Goal: Information Seeking & Learning: Learn about a topic

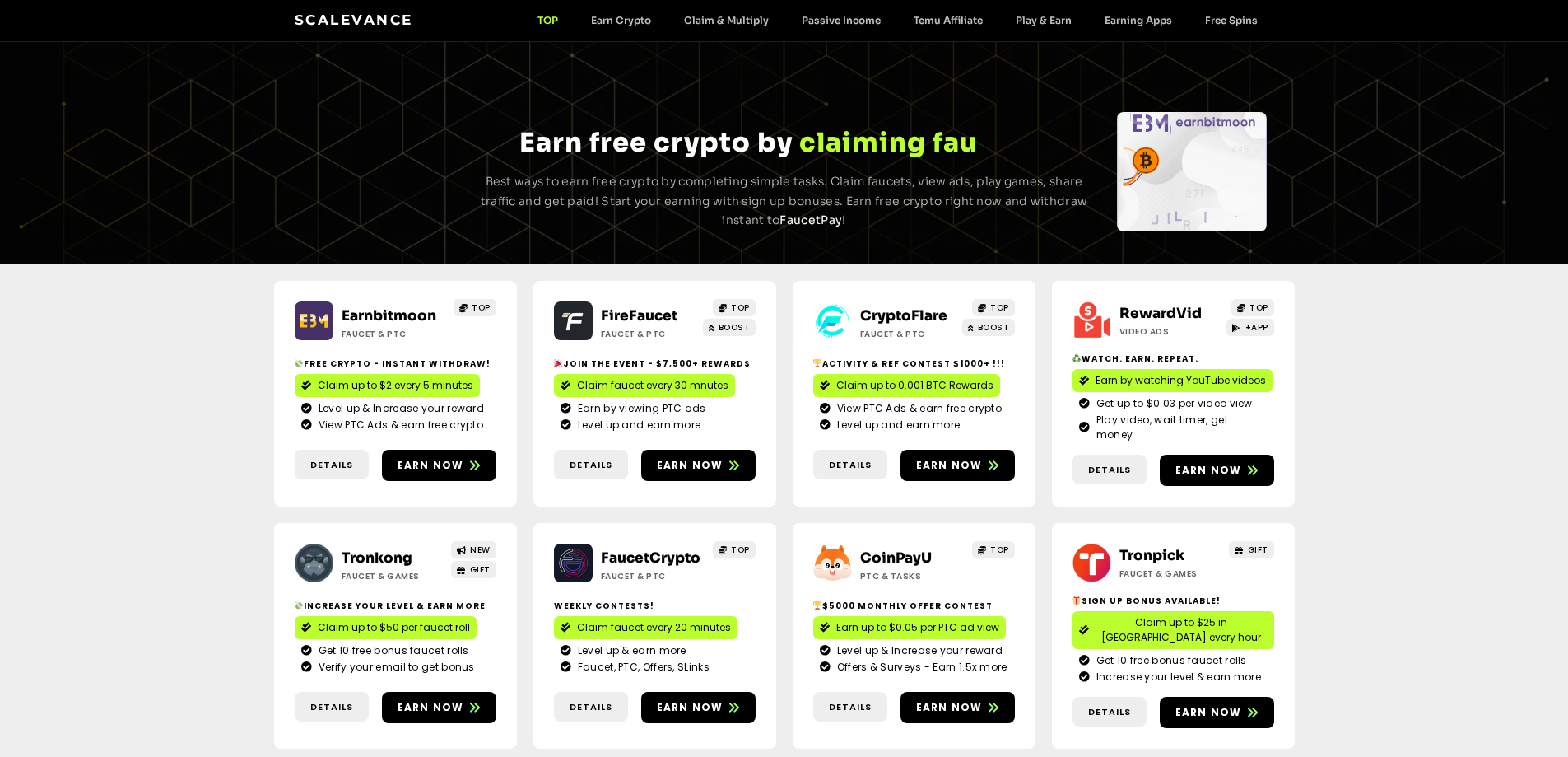
click at [895, 310] on link "CryptoFlare" at bounding box center [904, 316] width 87 height 17
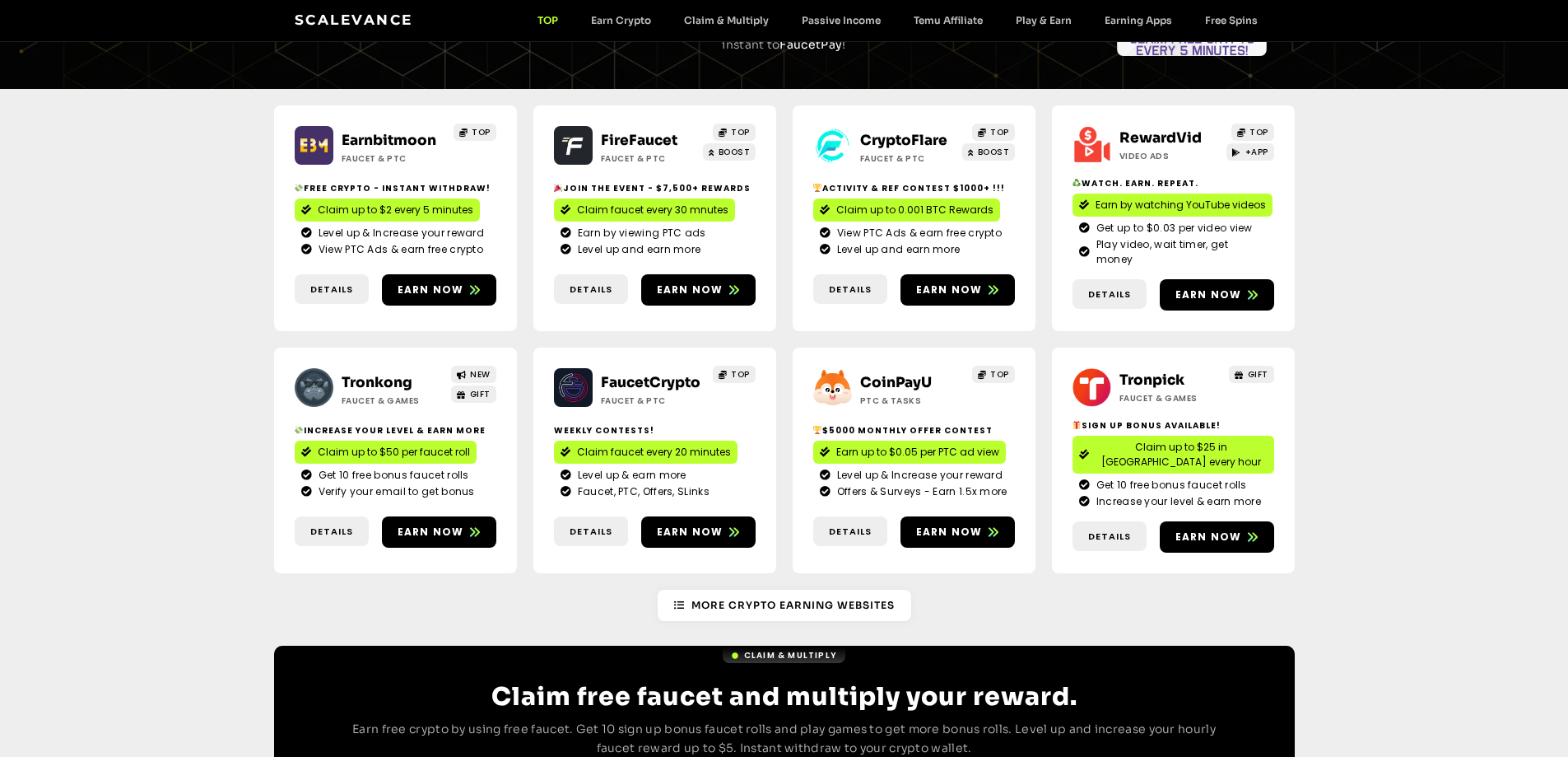
scroll to position [330, 0]
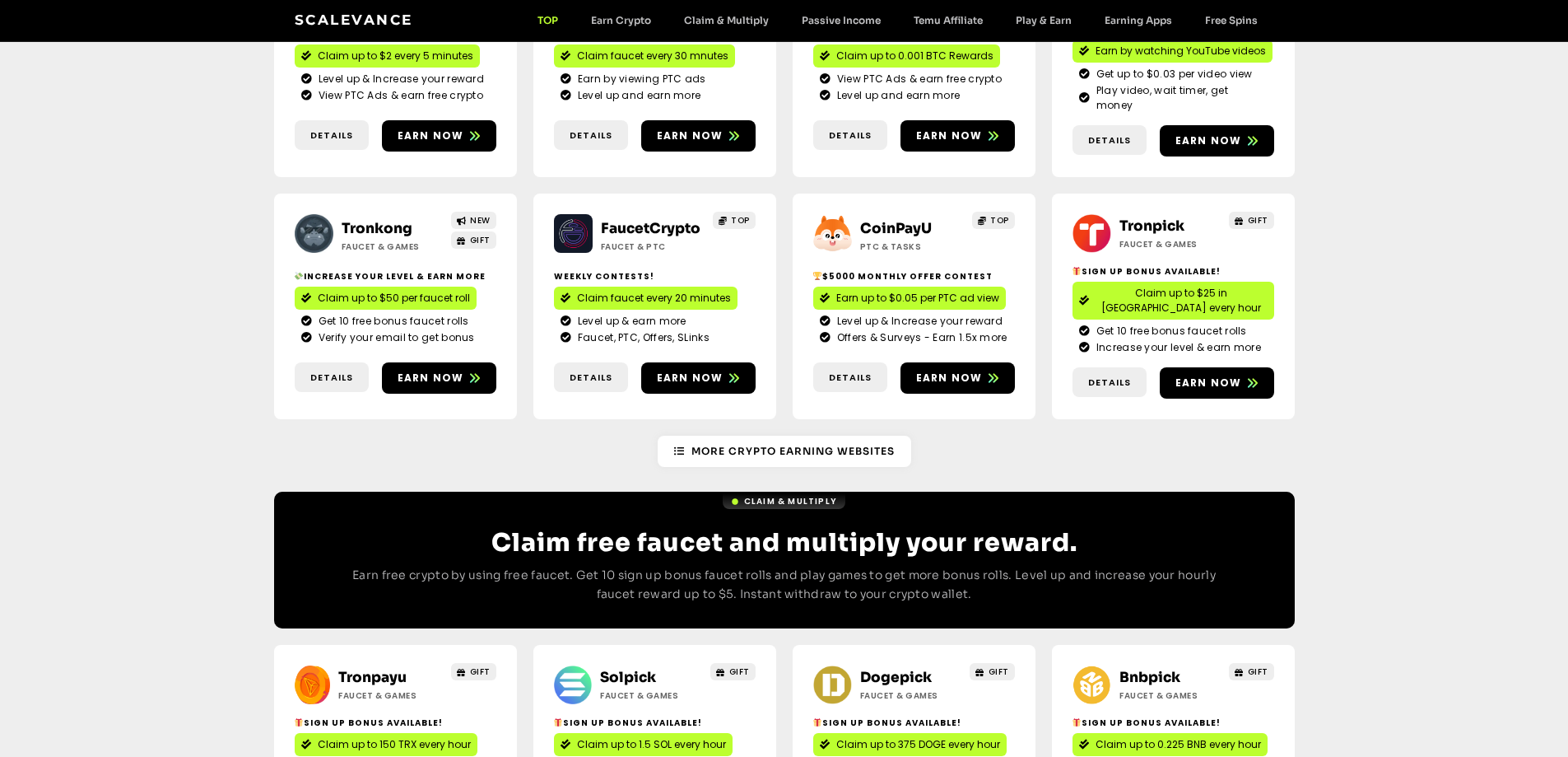
click at [390, 220] on link "Tronkong" at bounding box center [377, 229] width 71 height 17
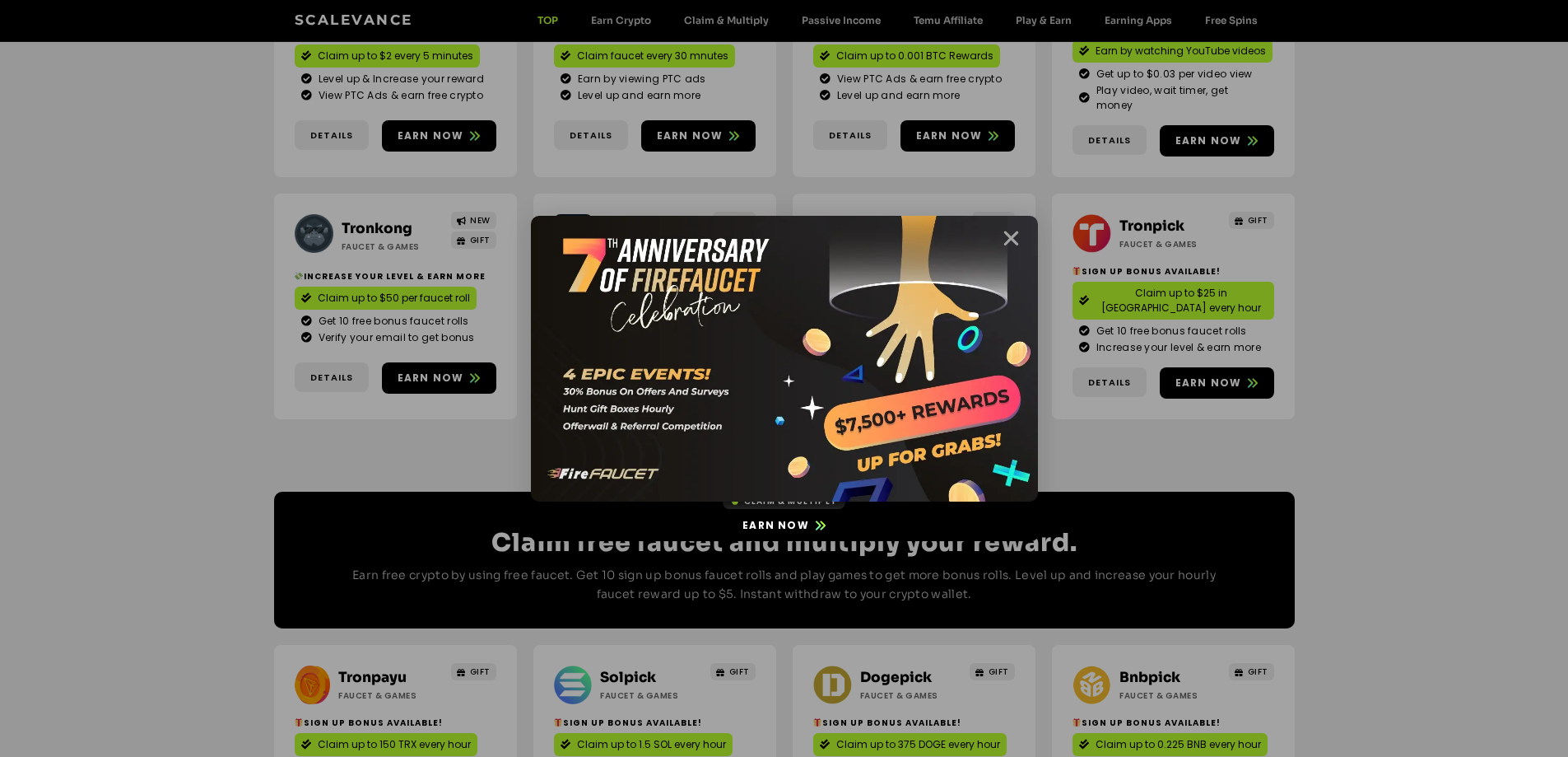
click at [1009, 236] on icon "Close" at bounding box center [1012, 238] width 21 height 21
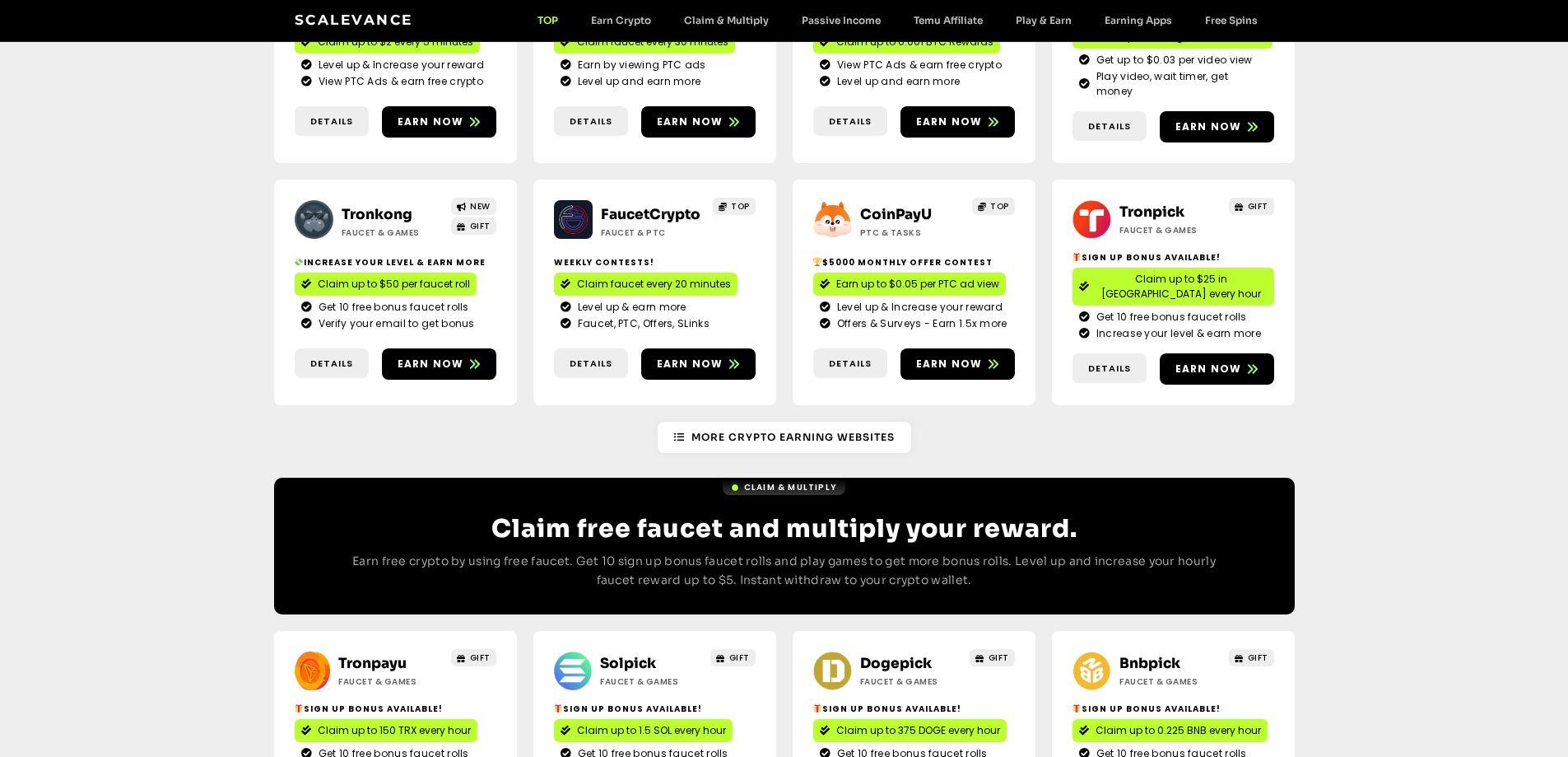
scroll to position [576, 0]
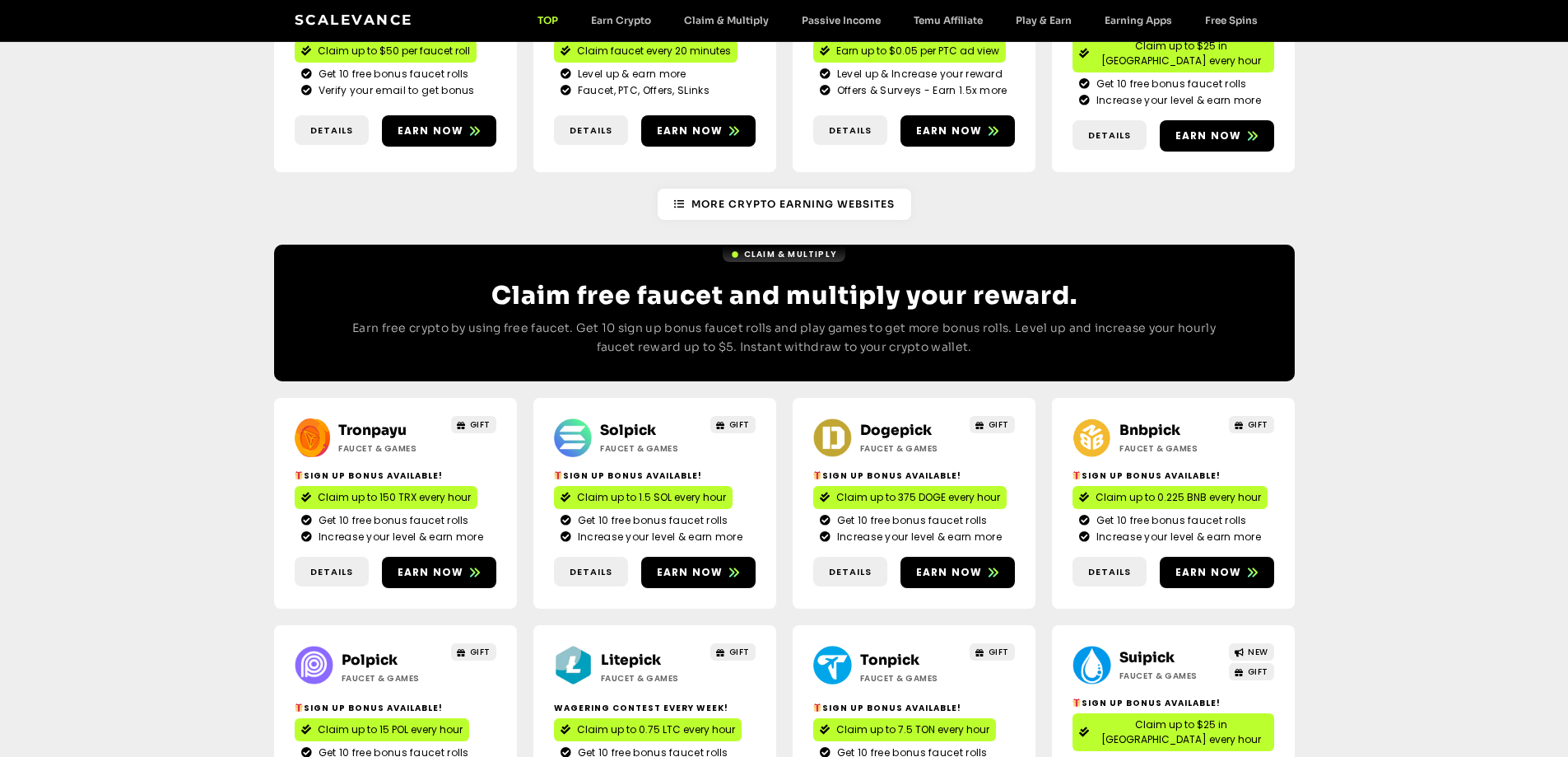
click at [639, 422] on link "Solpick" at bounding box center [627, 430] width 56 height 17
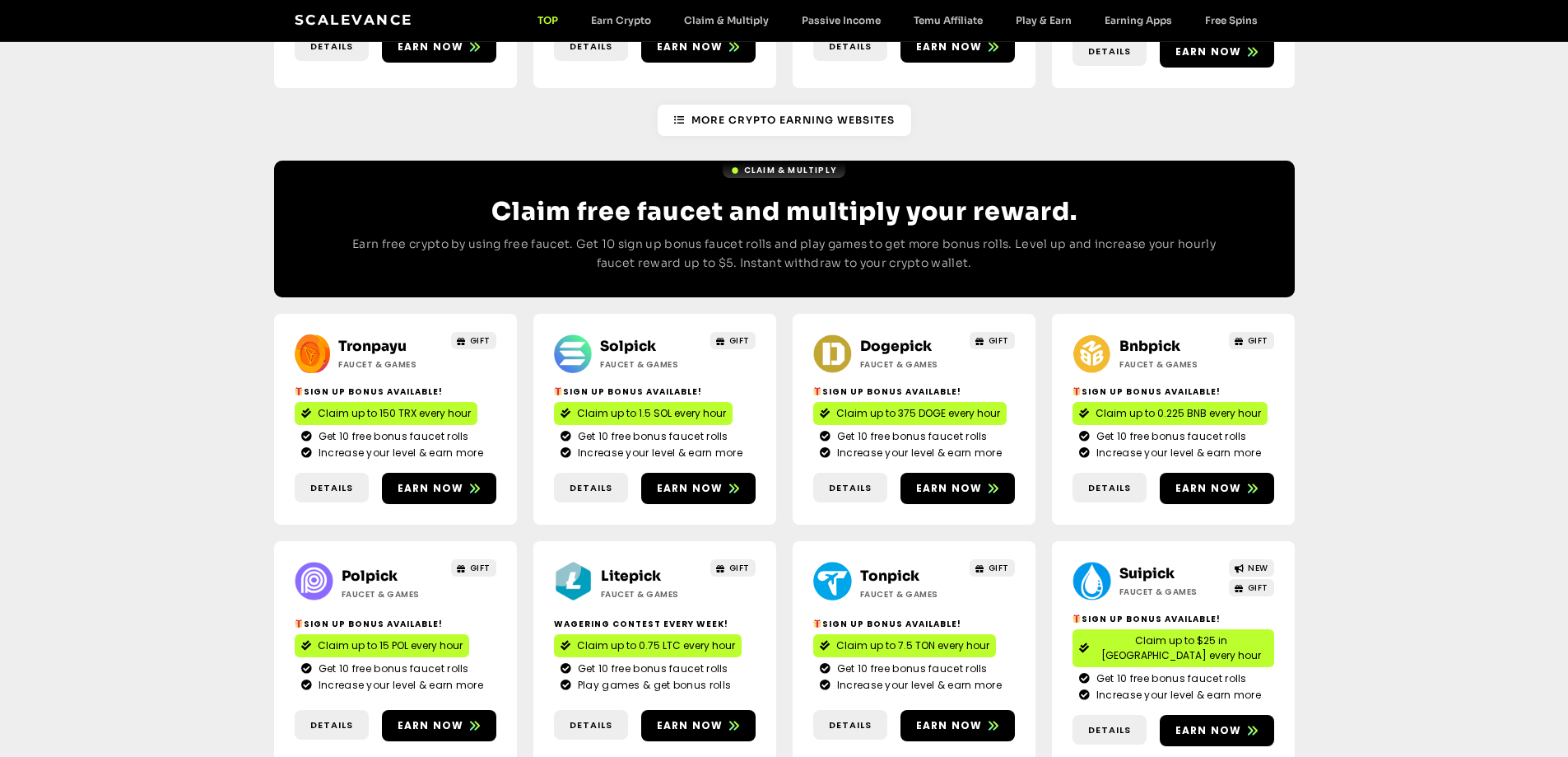
scroll to position [741, 0]
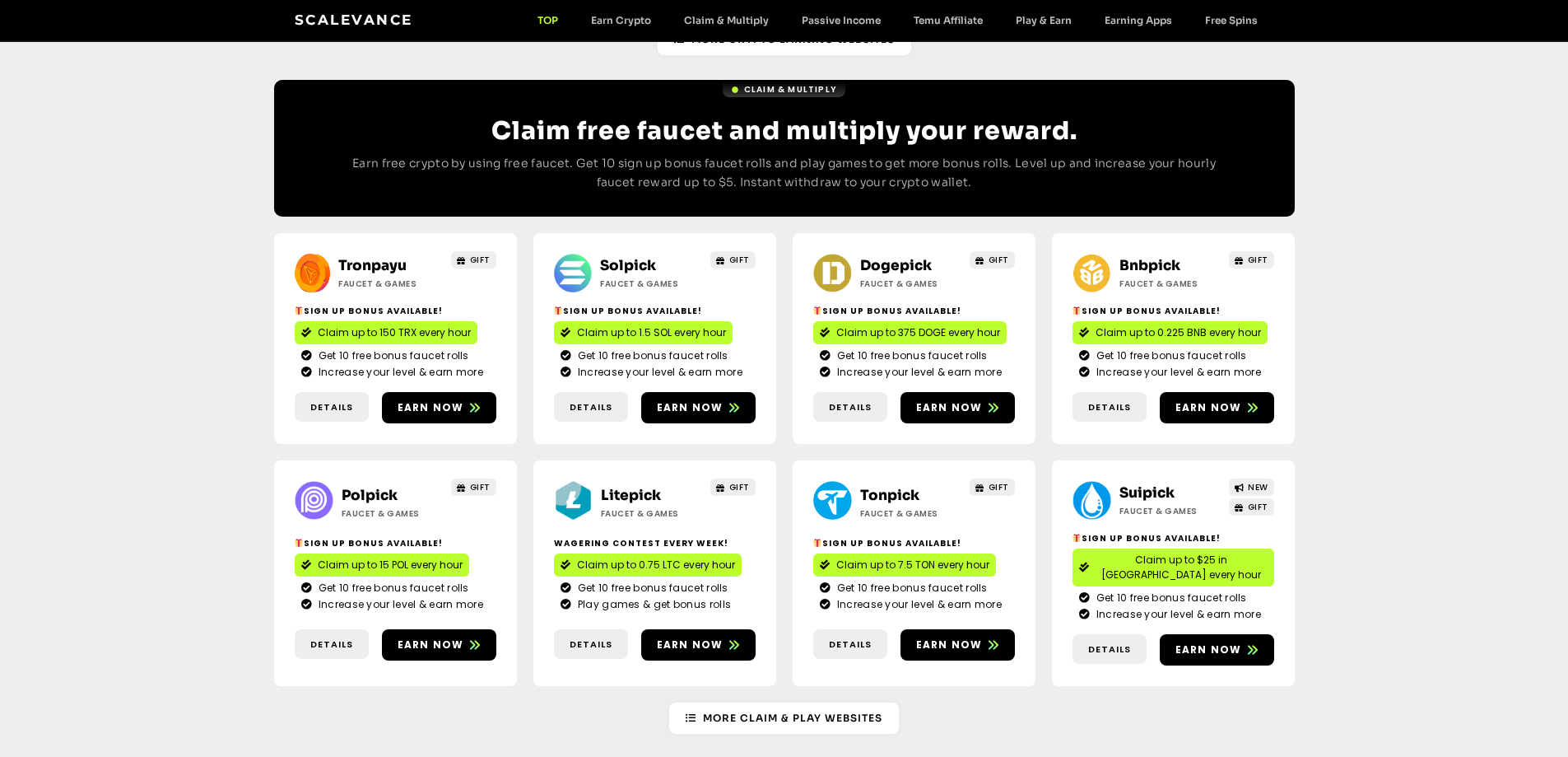
click at [880, 257] on link "Dogepick" at bounding box center [896, 266] width 72 height 17
click at [1144, 255] on h2 "Bnbpick" at bounding box center [1170, 266] width 103 height 22
click at [1144, 257] on link "Bnbpick" at bounding box center [1150, 266] width 60 height 17
click at [1135, 484] on link "Suipick" at bounding box center [1147, 492] width 55 height 17
click at [377, 487] on link "Polpick" at bounding box center [369, 495] width 56 height 17
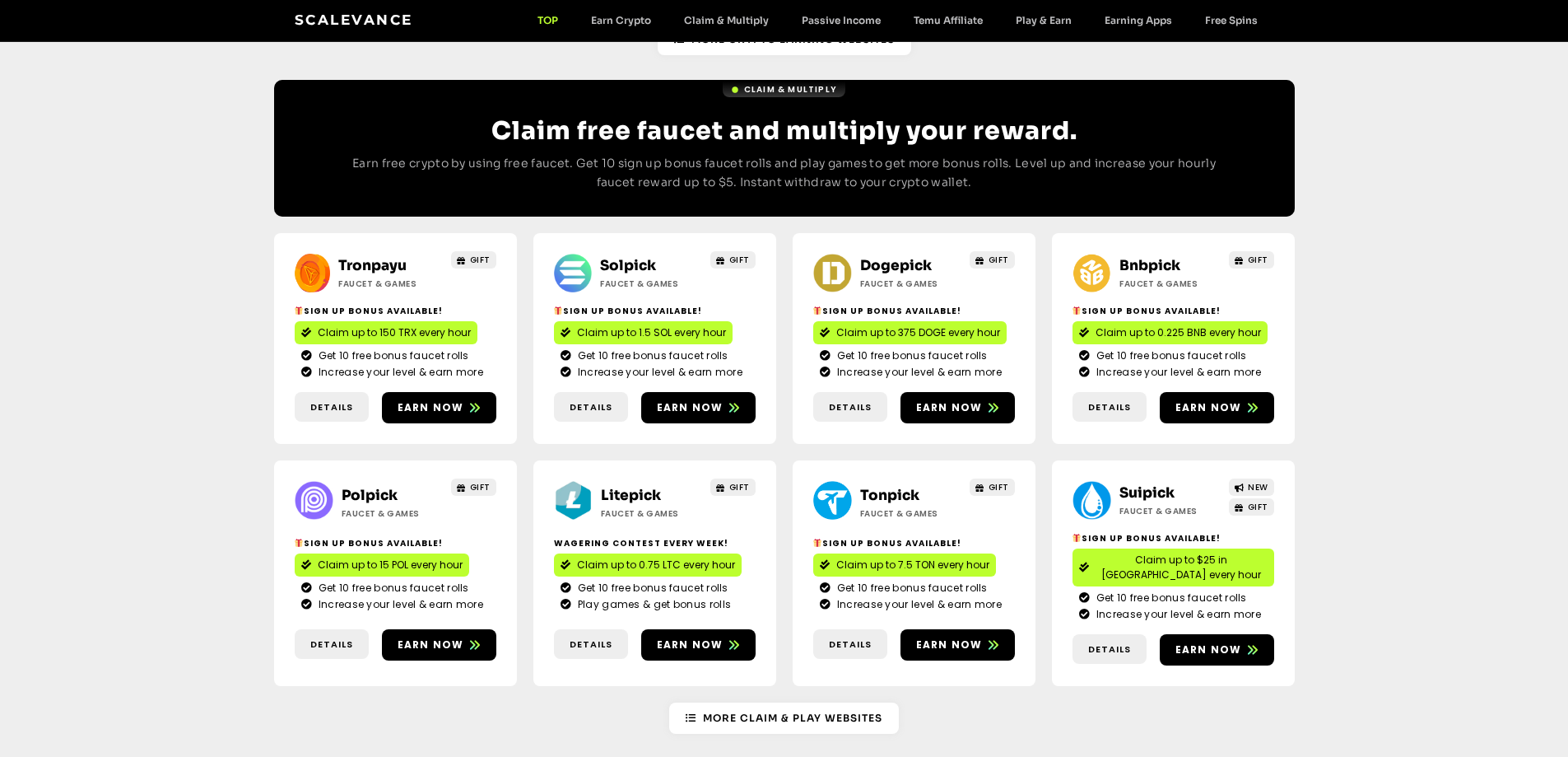
click at [626, 487] on link "Litepick" at bounding box center [631, 495] width 60 height 17
click at [1145, 484] on link "Suipick" at bounding box center [1147, 492] width 55 height 17
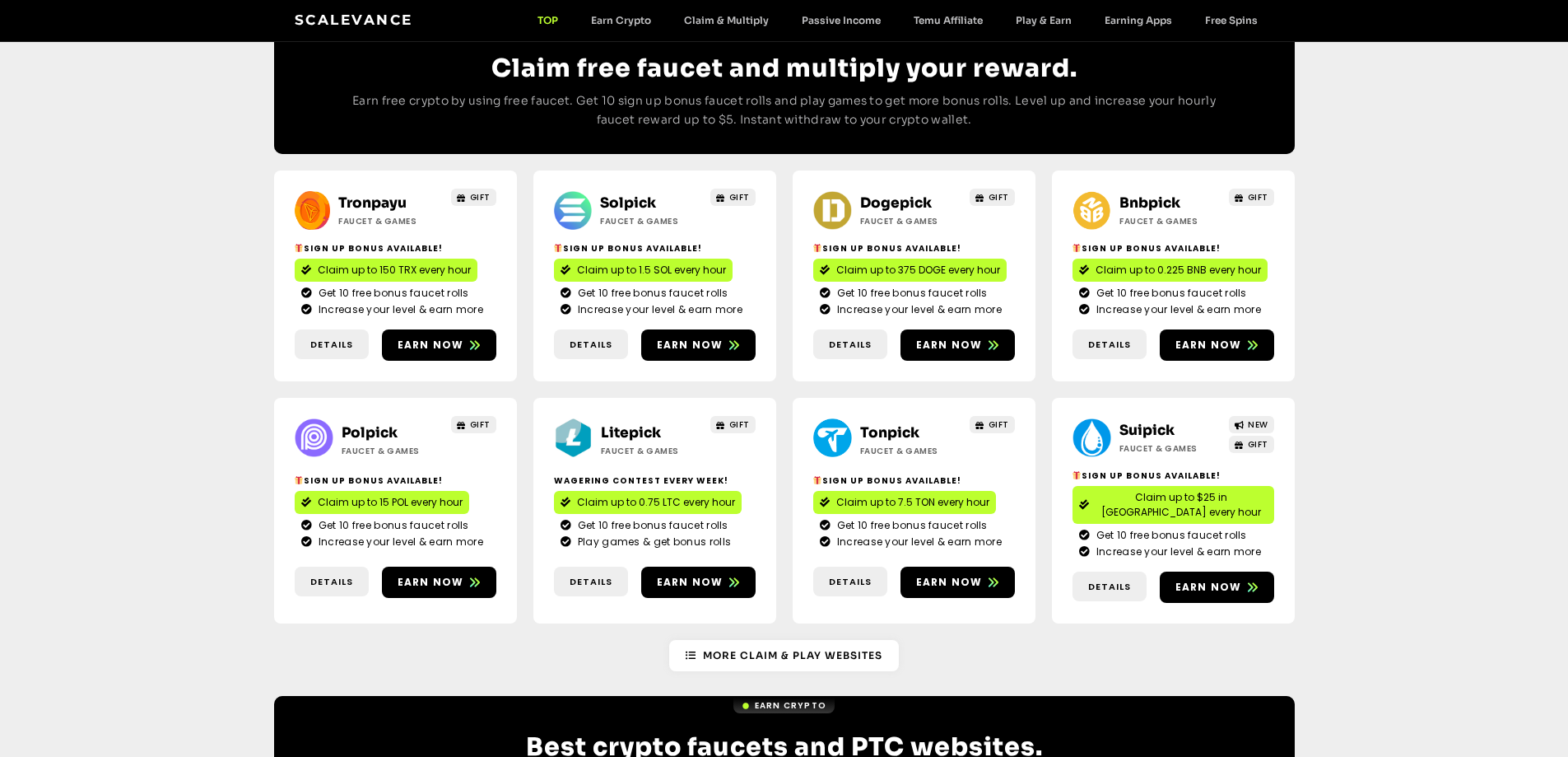
scroll to position [906, 0]
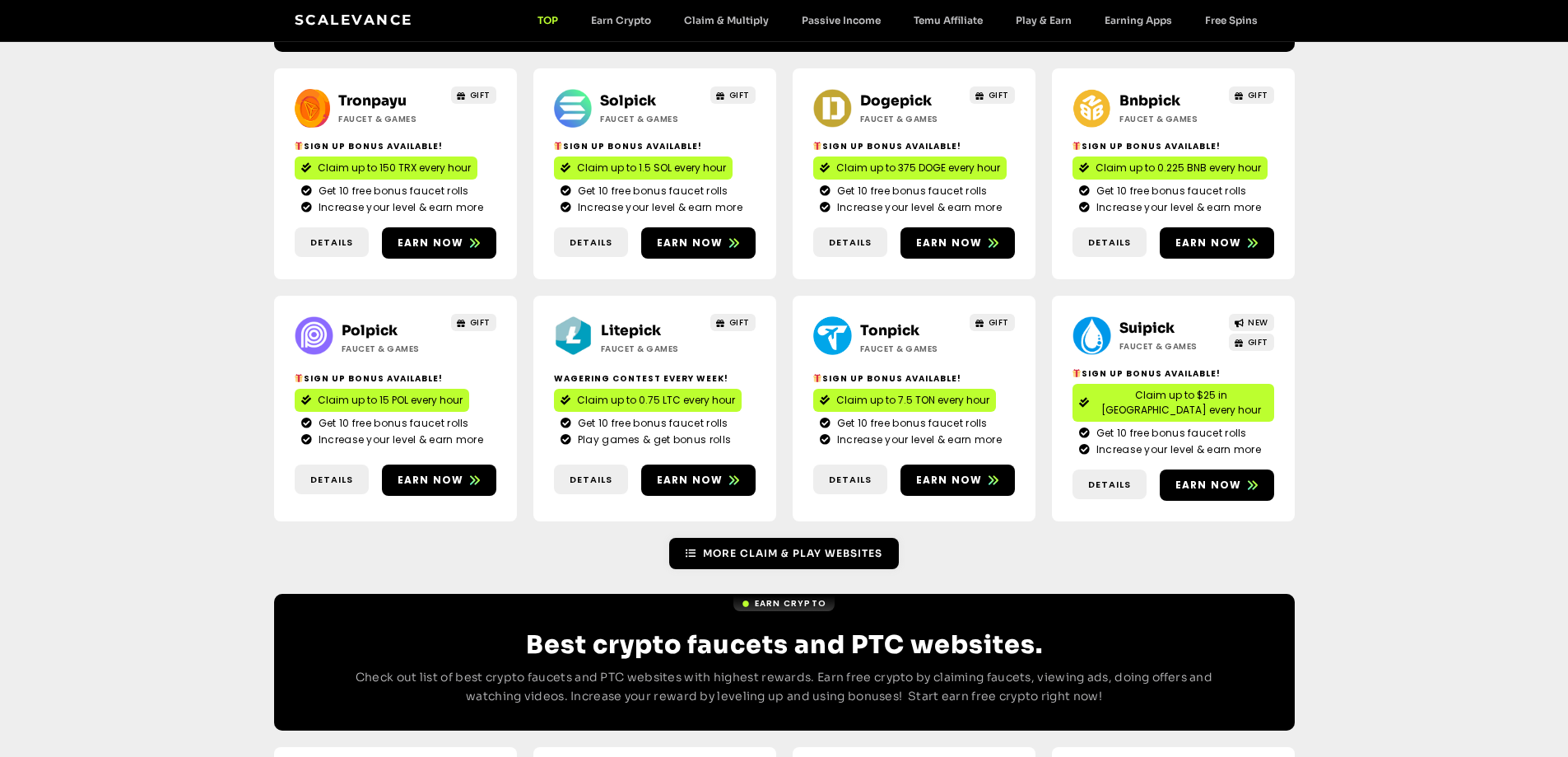
click at [740, 546] on span "More Claim & Play Websites" at bounding box center [793, 554] width 179 height 15
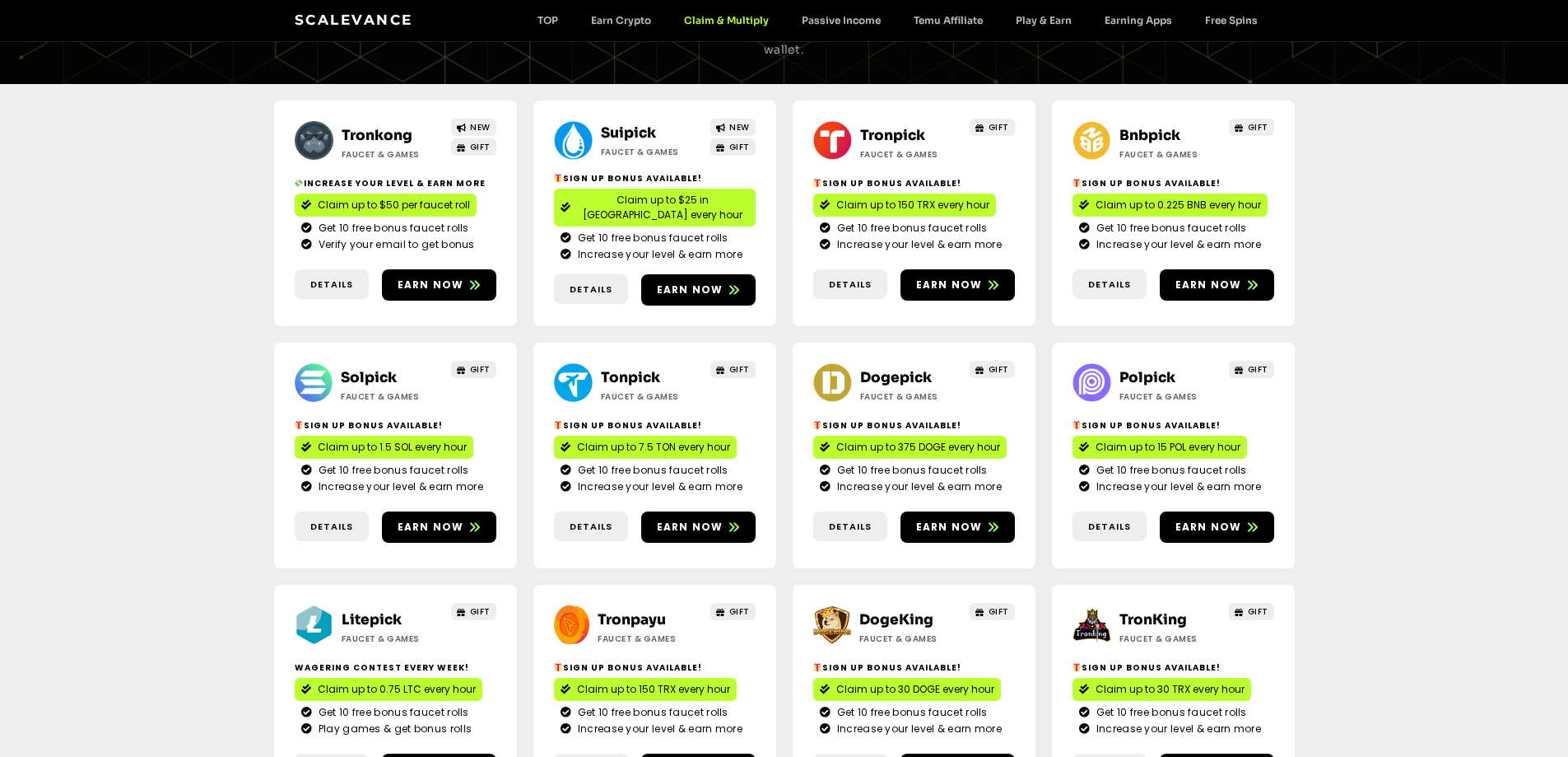
scroll to position [164, 0]
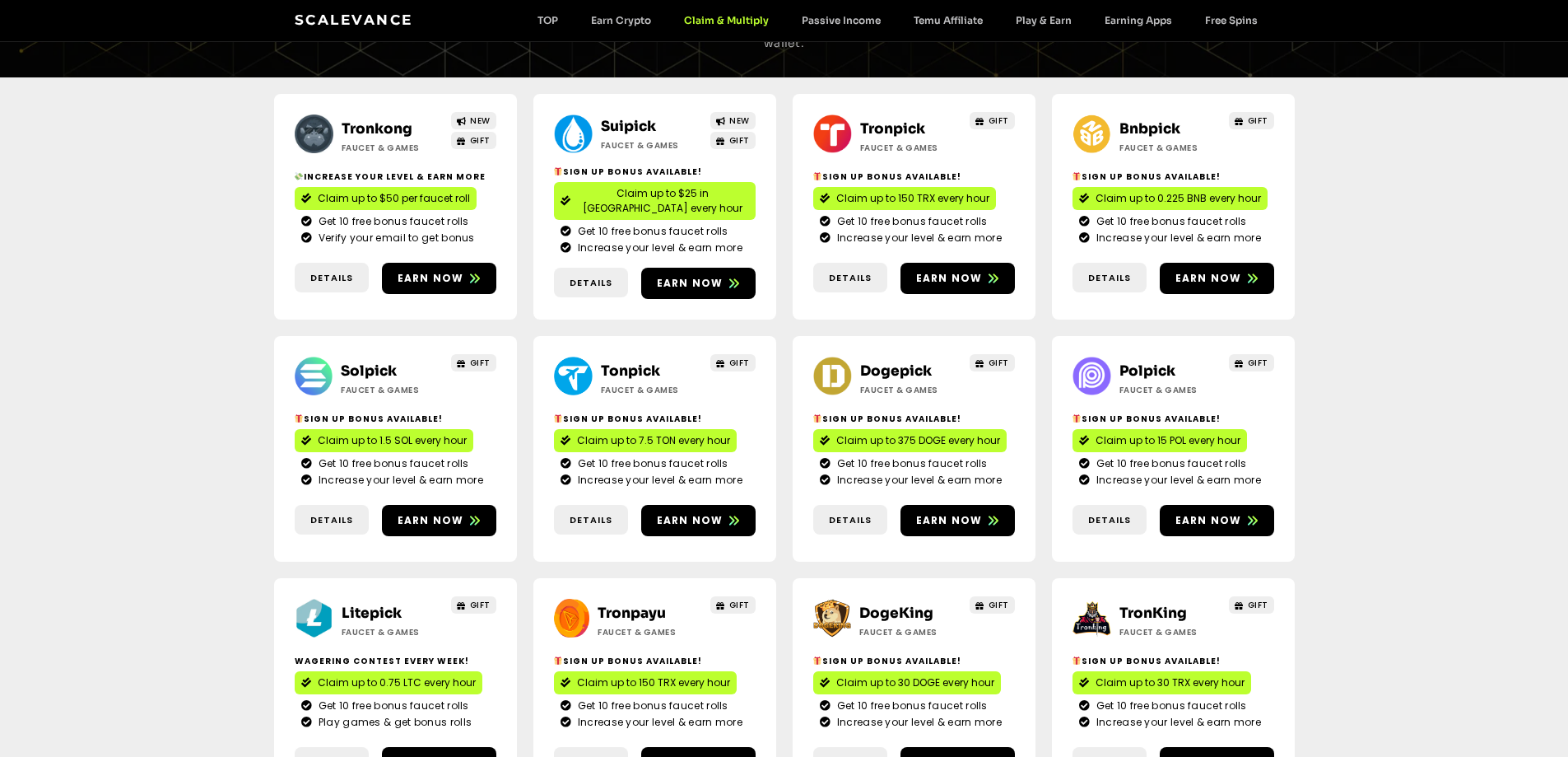
click at [356, 605] on link "Litepick" at bounding box center [372, 613] width 60 height 17
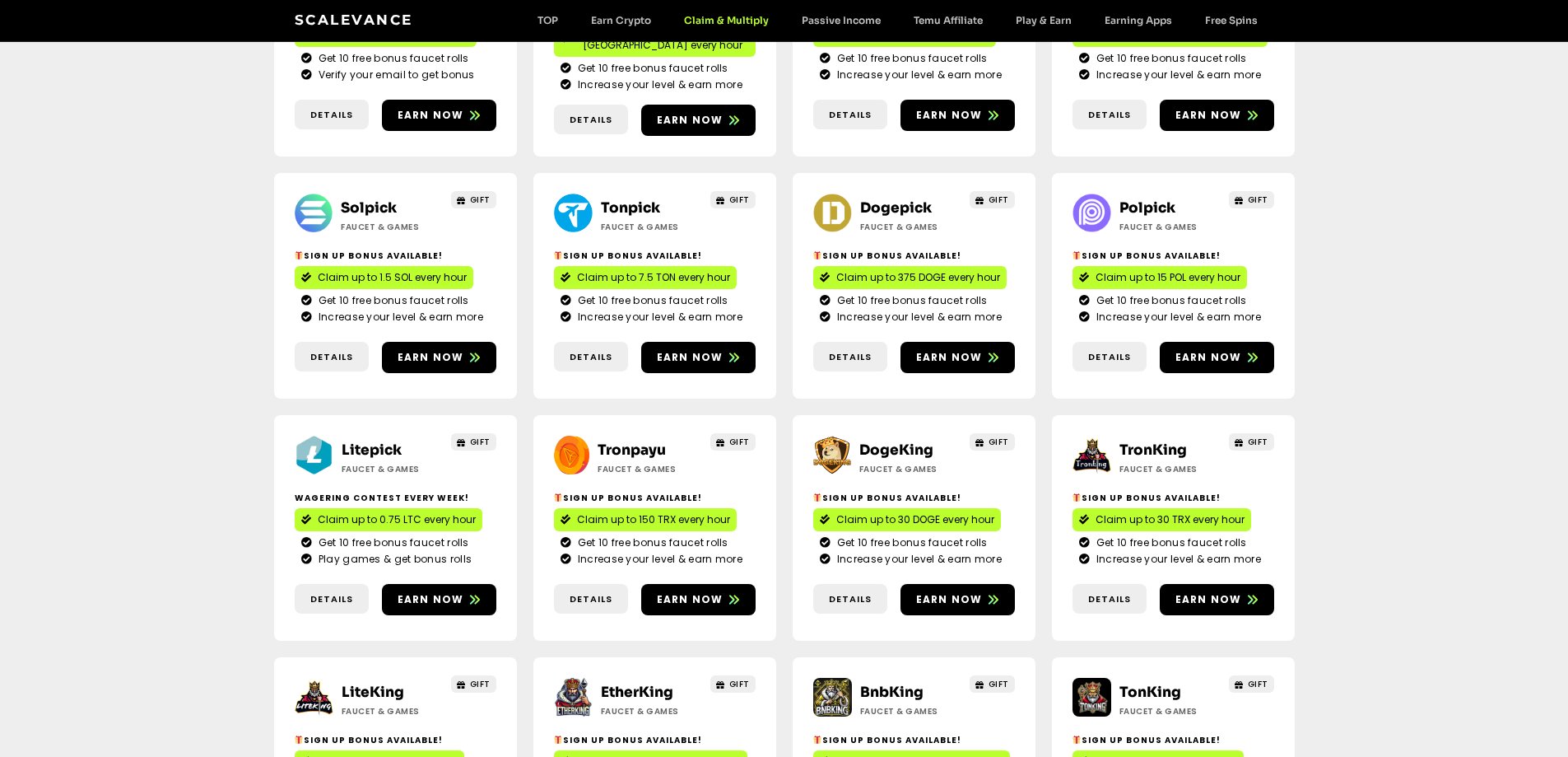
scroll to position [330, 0]
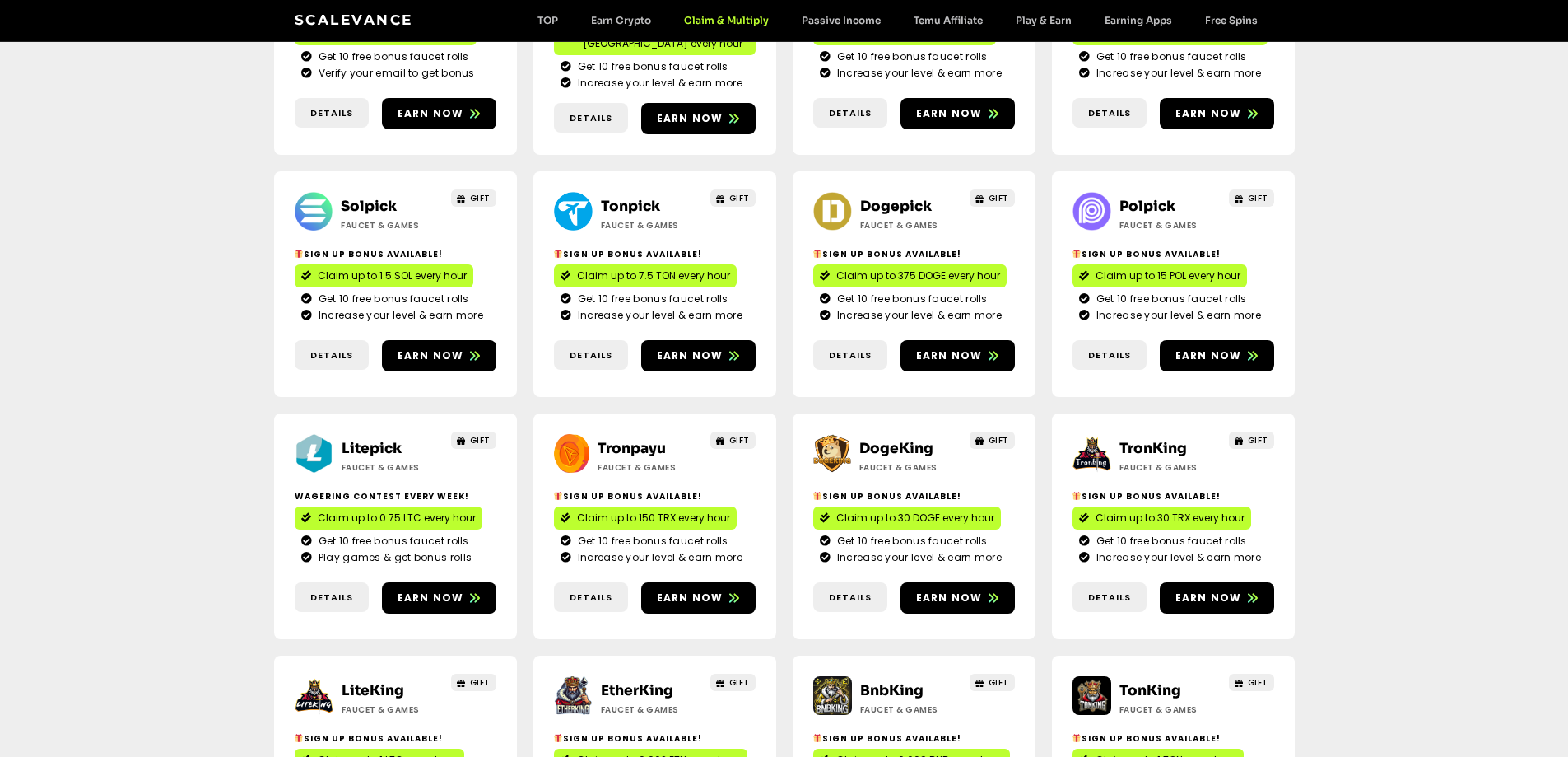
click at [878, 439] on link "DogeKing" at bounding box center [896, 448] width 74 height 17
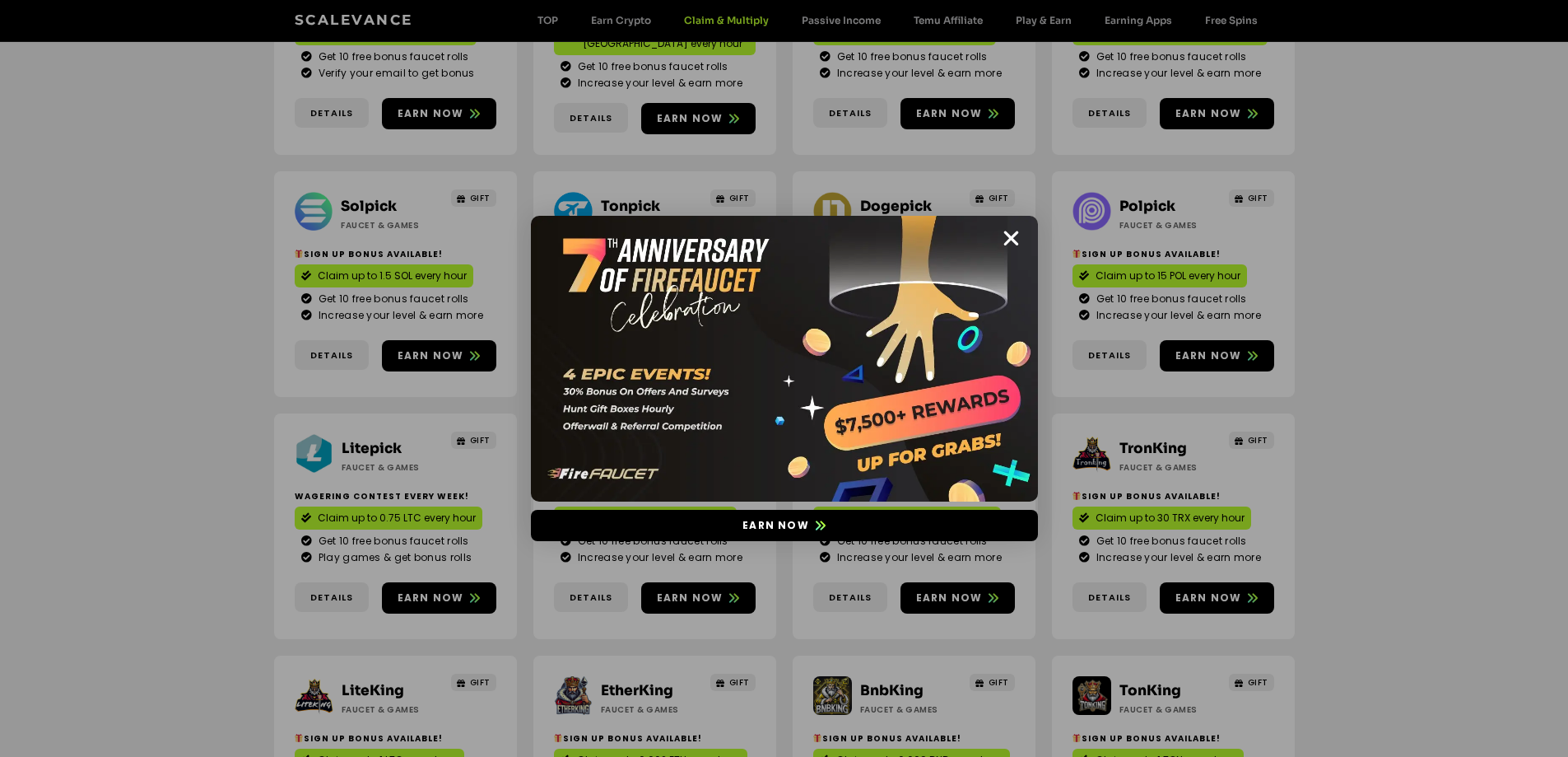
click at [1022, 243] on img at bounding box center [784, 358] width 507 height 285
click at [1007, 238] on icon "Close" at bounding box center [1012, 238] width 21 height 21
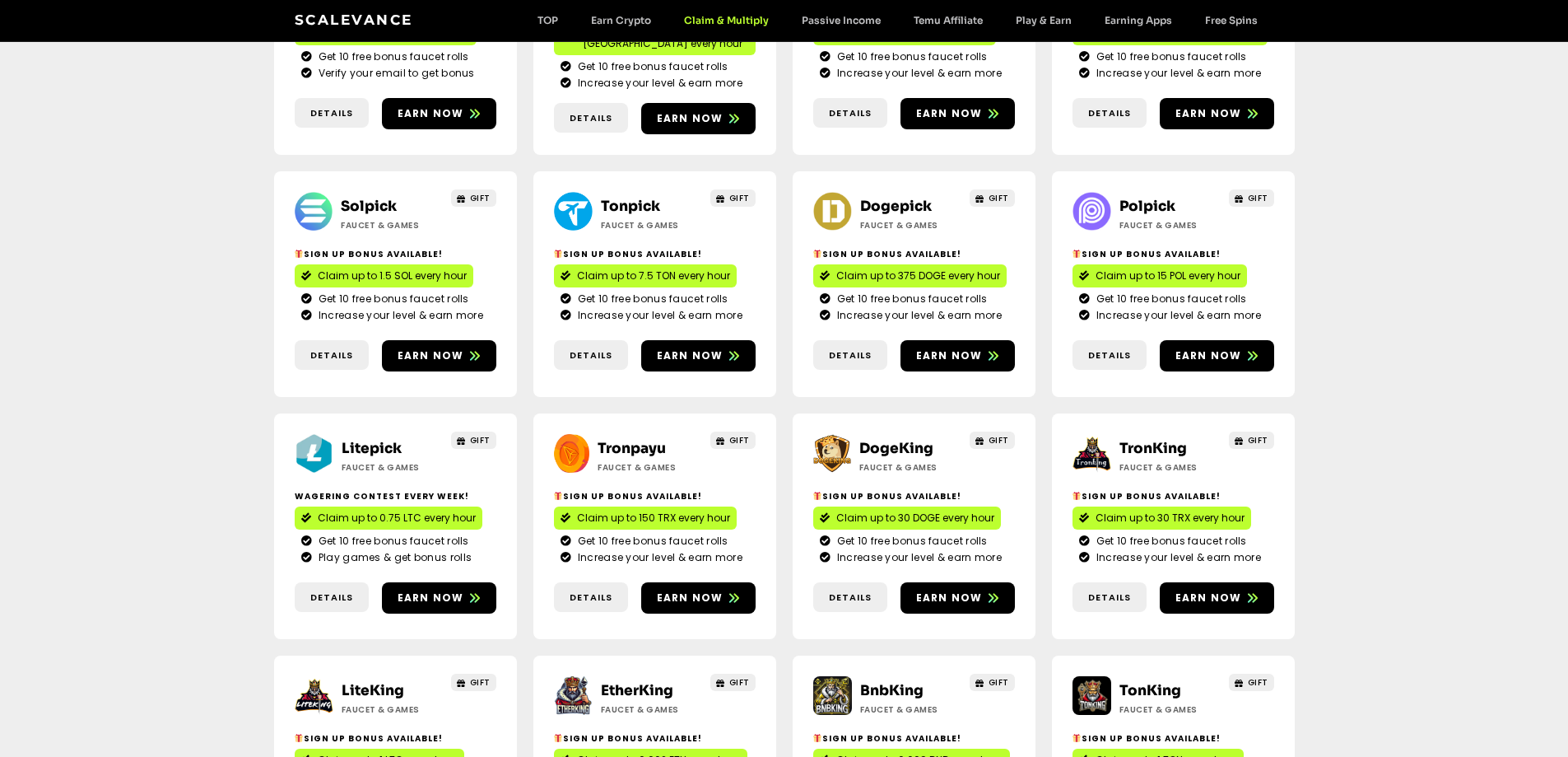
click at [1144, 439] on link "TronKing" at bounding box center [1152, 448] width 67 height 17
click at [887, 439] on link "DogeKing" at bounding box center [896, 448] width 74 height 17
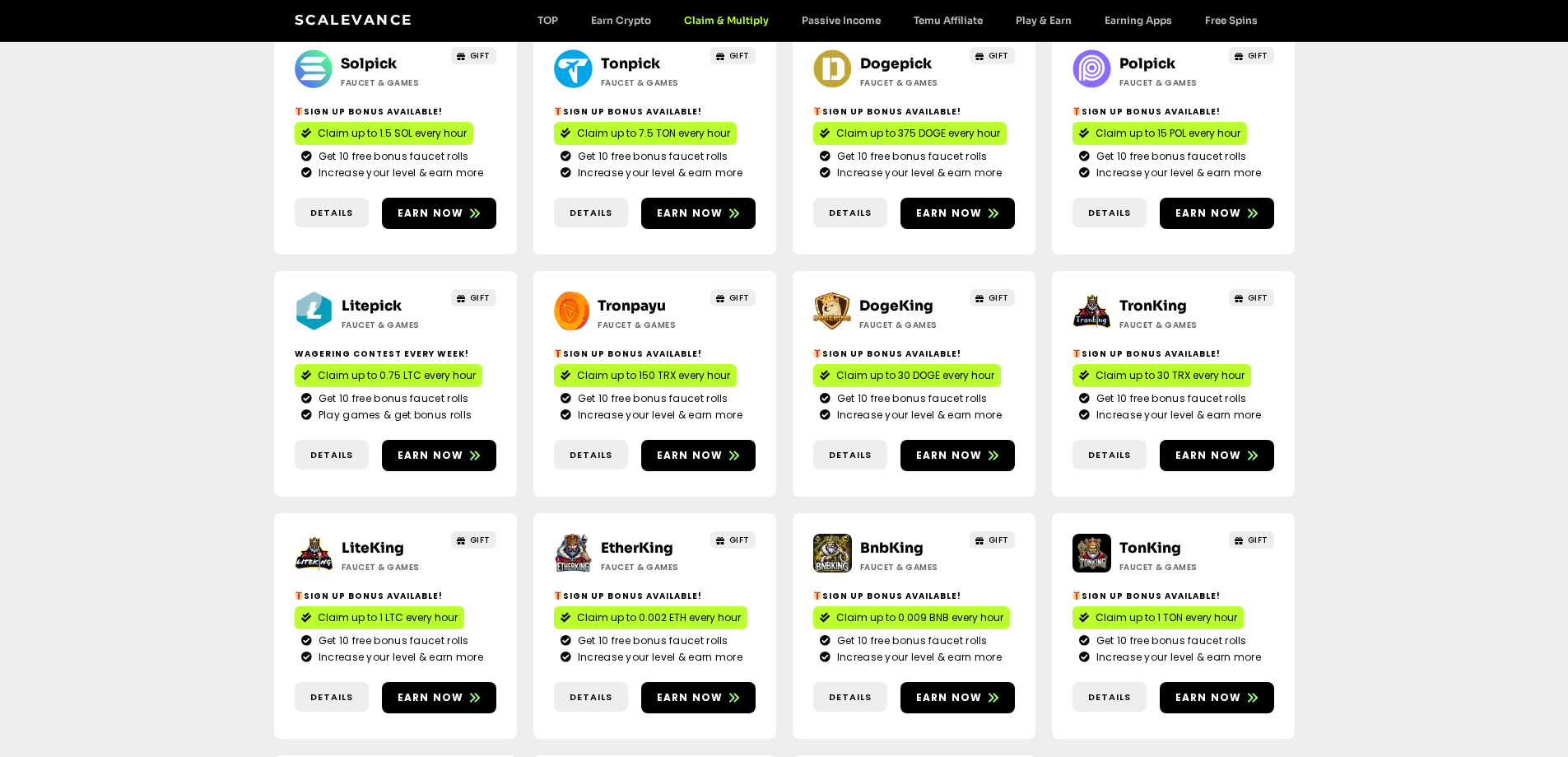
scroll to position [576, 0]
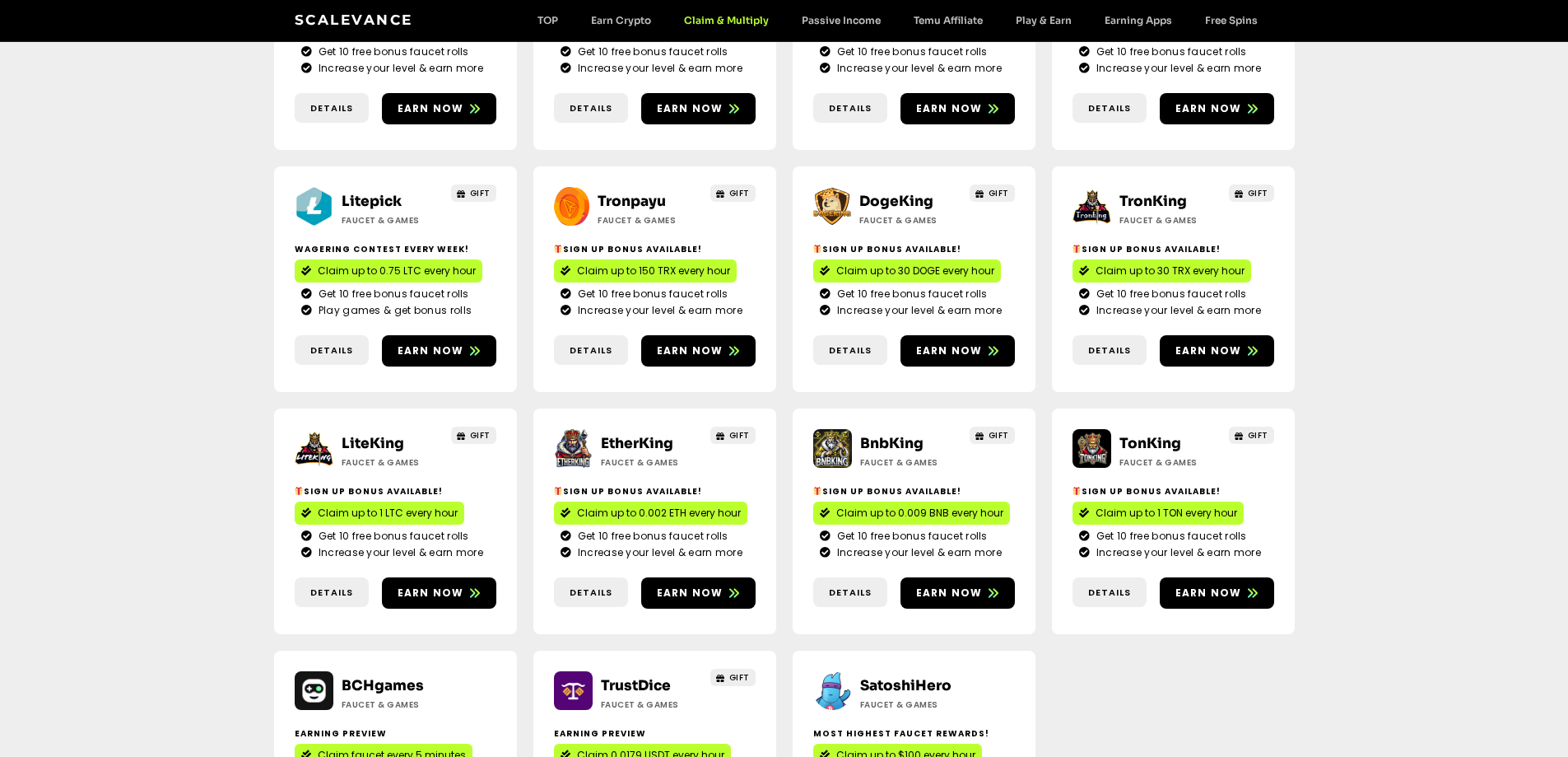
click at [375, 408] on div "LiteKing Faucet & Games GIFT Sign Up Bonus Available! Claim up to 1 LTC every h…" at bounding box center [395, 521] width 243 height 226
click at [376, 435] on link "LiteKing" at bounding box center [373, 443] width 62 height 17
drag, startPoint x: 642, startPoint y: 386, endPoint x: 638, endPoint y: 404, distance: 18.4
click at [642, 408] on div "EtherKing Faucet & Games GIFT Sign Up Bonus Available! Claim up to 0.002 ETH ev…" at bounding box center [655, 521] width 243 height 226
click at [638, 433] on h2 "EtherKing" at bounding box center [652, 443] width 103 height 22
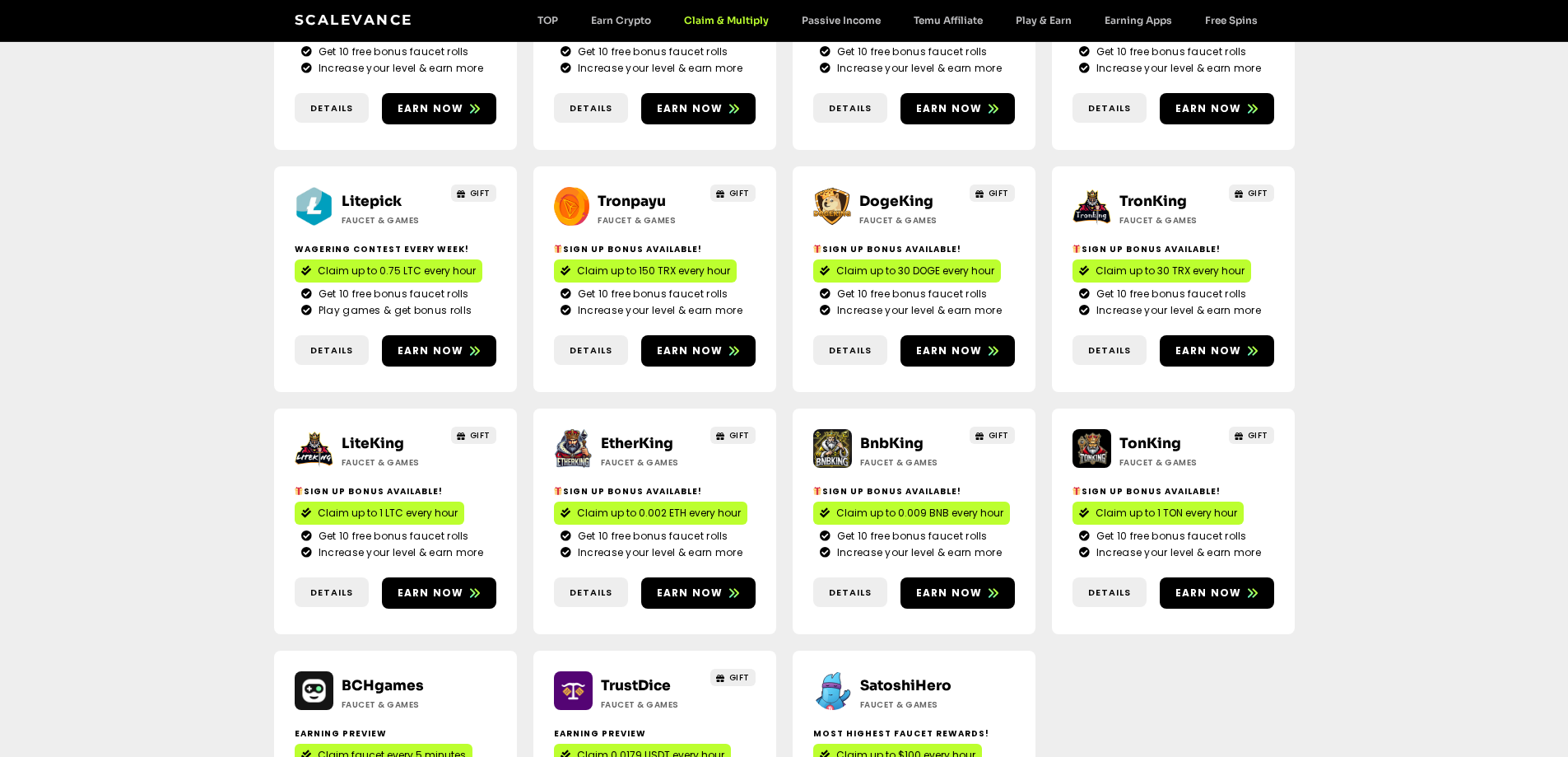
click at [639, 435] on link "EtherKing" at bounding box center [637, 443] width 73 height 17
click at [890, 435] on link "BnbKing" at bounding box center [892, 443] width 63 height 17
click at [1138, 435] on link "TonKing" at bounding box center [1150, 443] width 61 height 17
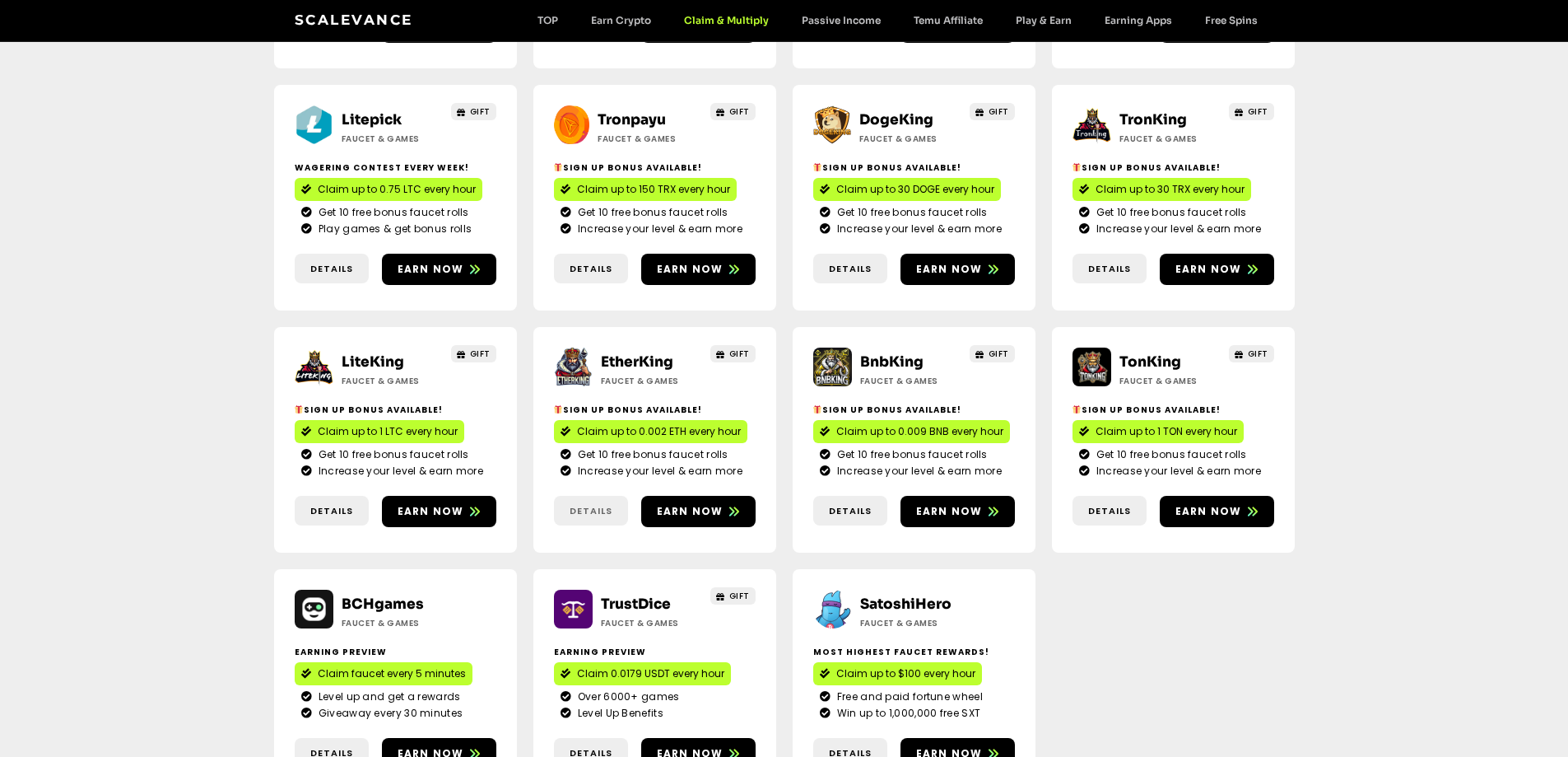
scroll to position [659, 0]
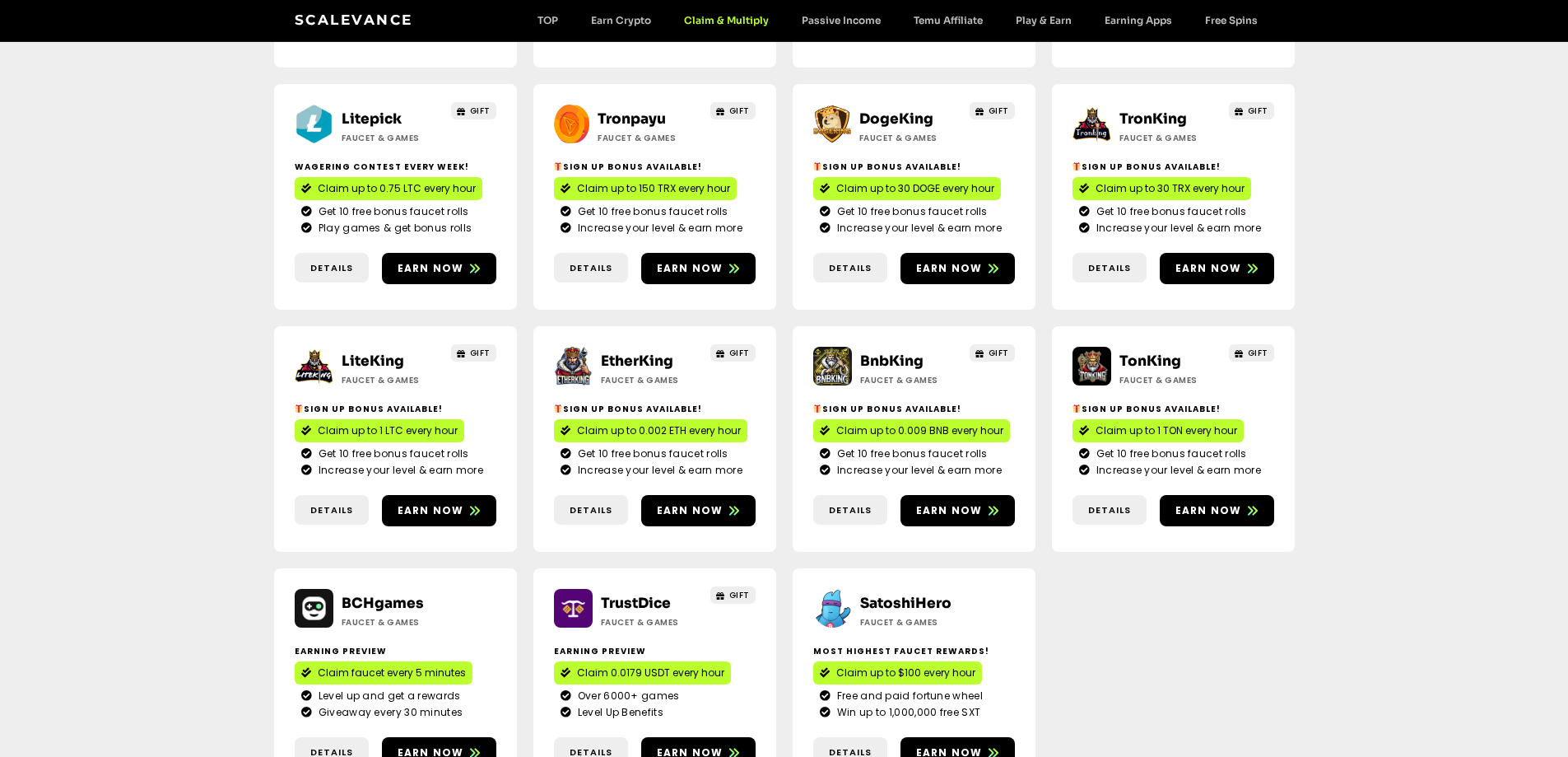
click at [636, 594] on link "TrustDice" at bounding box center [636, 603] width 70 height 17
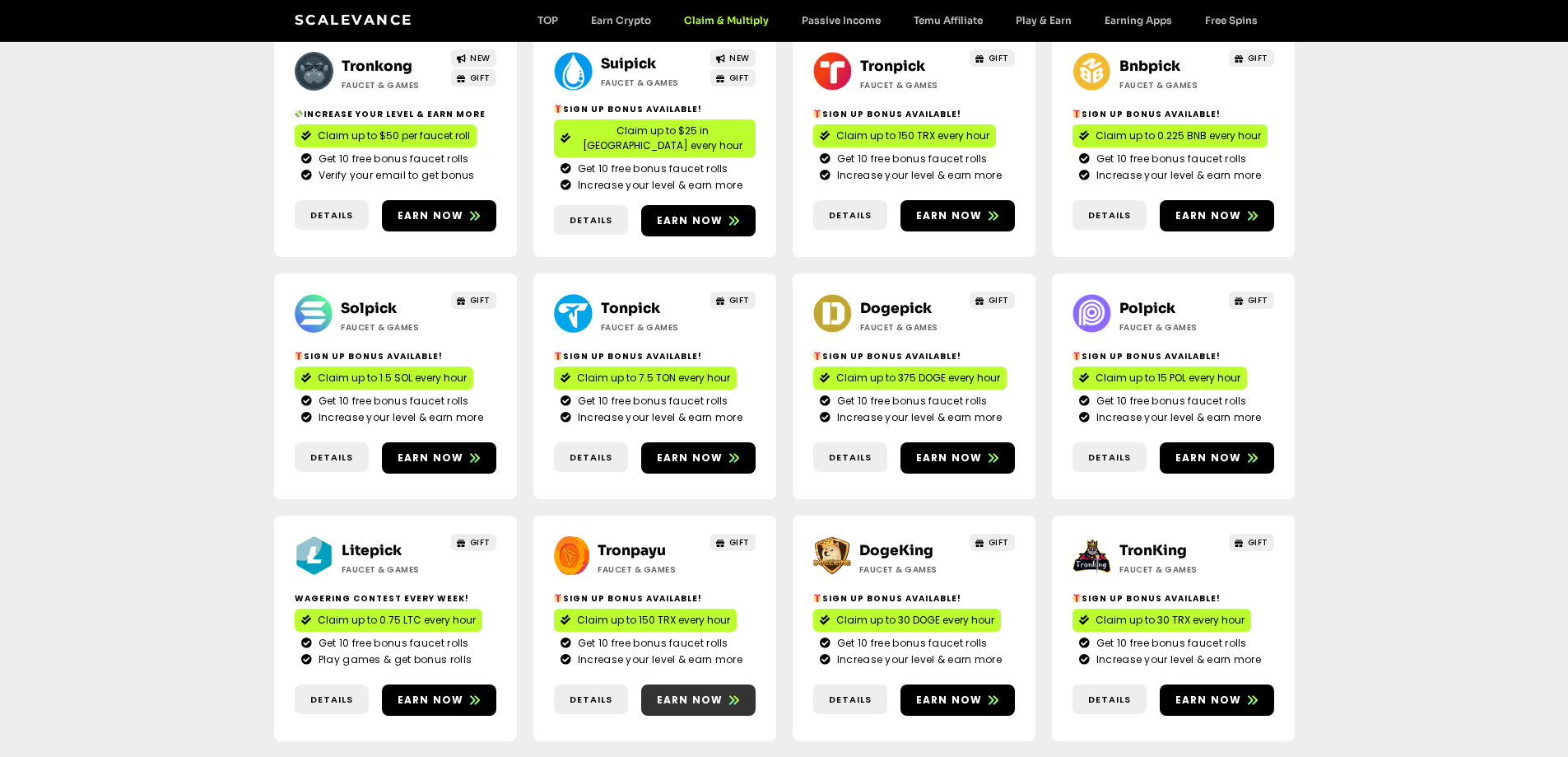
scroll to position [0, 0]
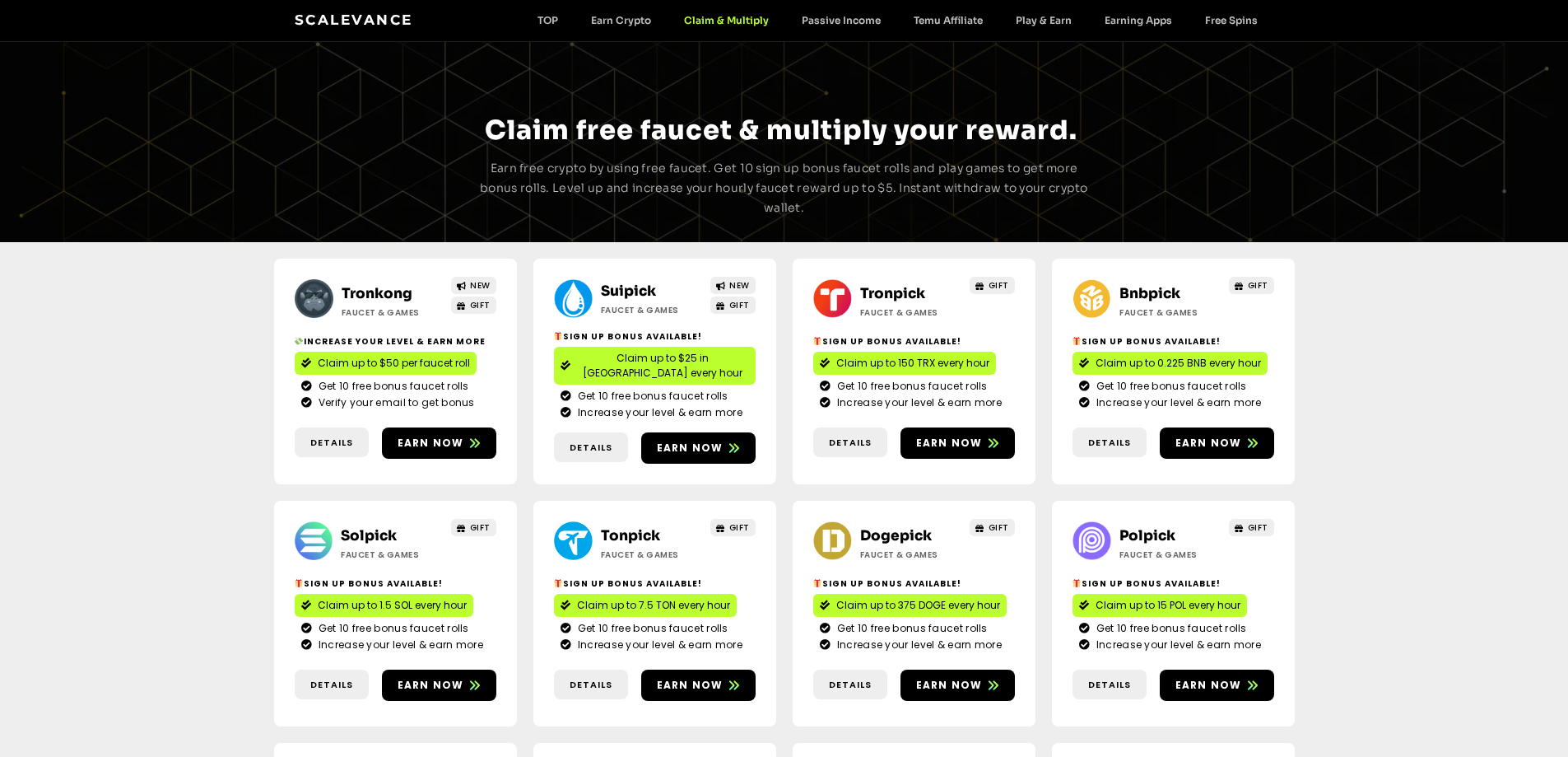
click at [362, 23] on link "Scalevance" at bounding box center [353, 19] width 118 height 16
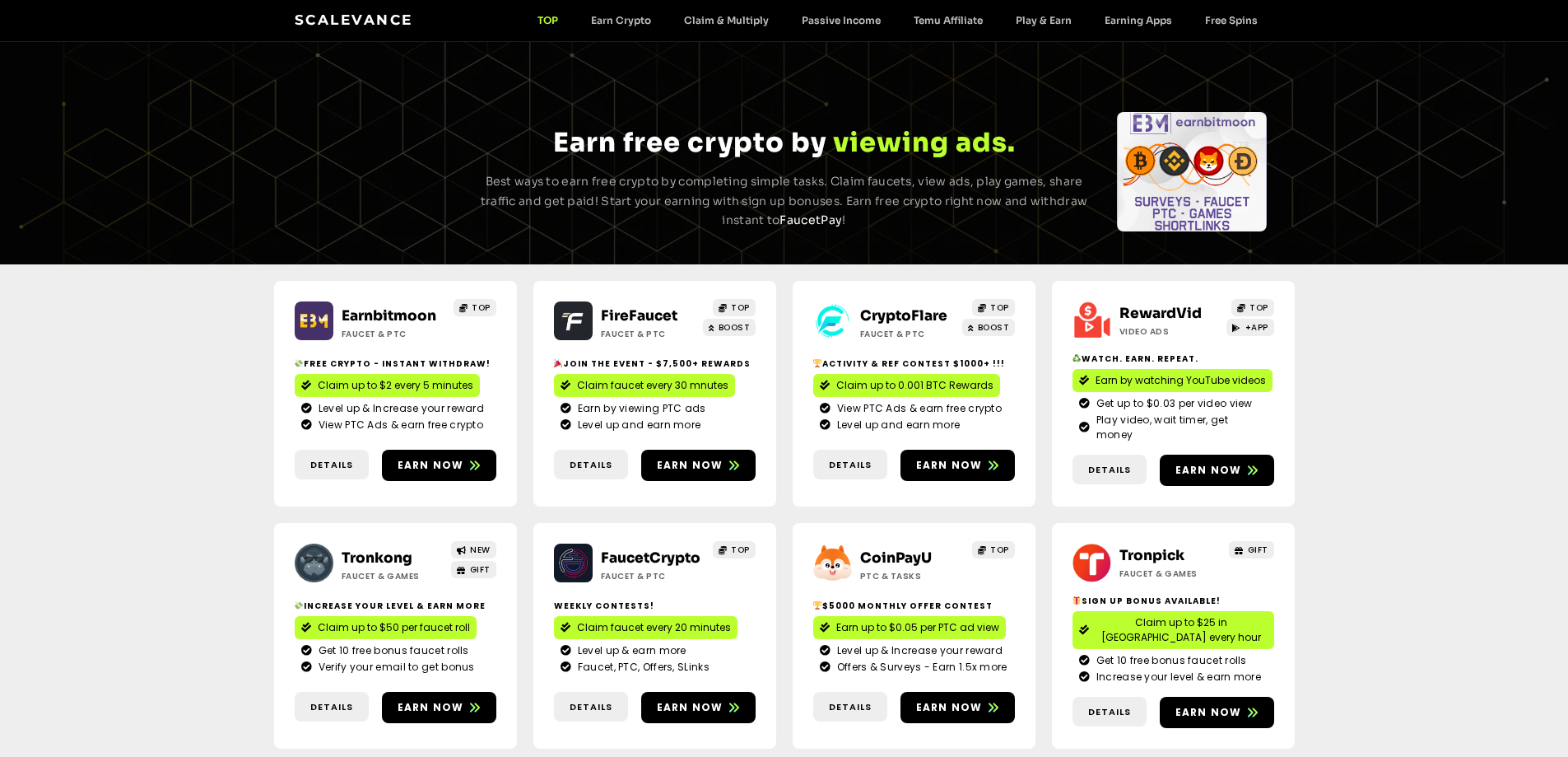
click at [654, 309] on link "FireFaucet" at bounding box center [639, 316] width 77 height 17
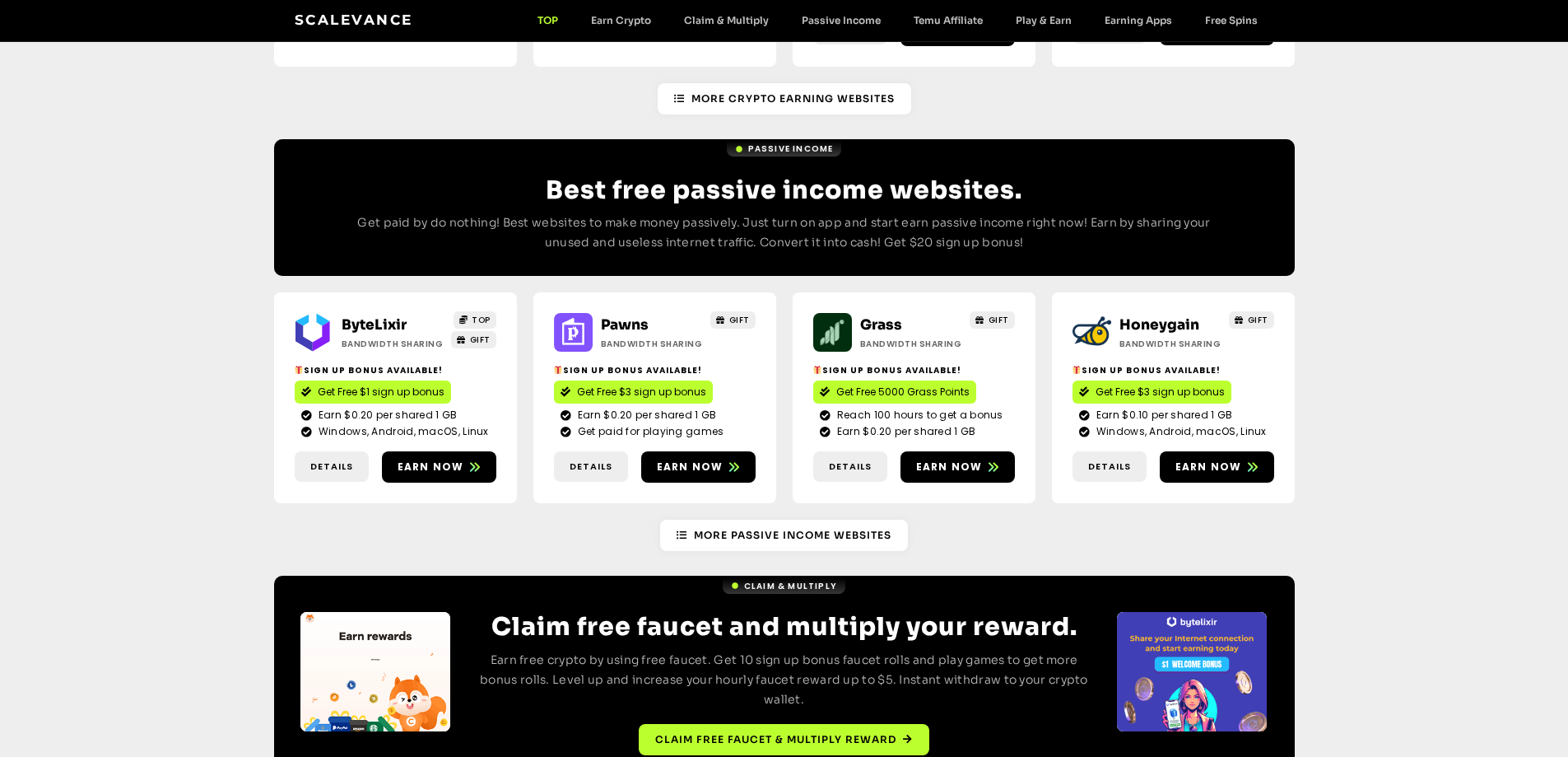
scroll to position [1824, 0]
